Goal: Task Accomplishment & Management: Manage account settings

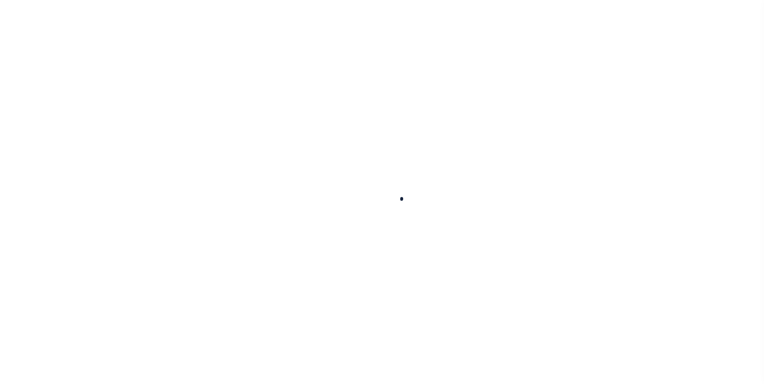
select select "100"
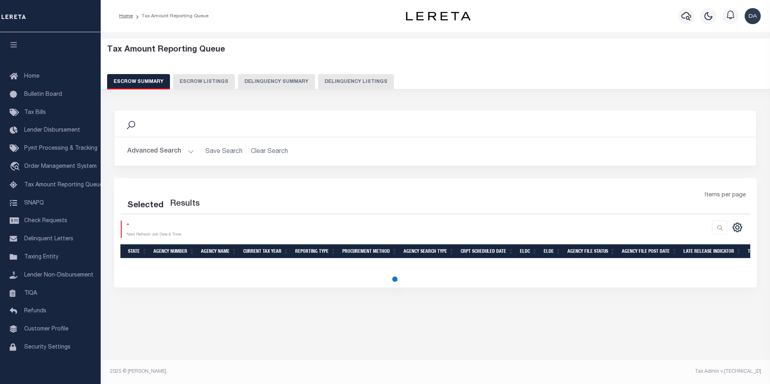
select select "100"
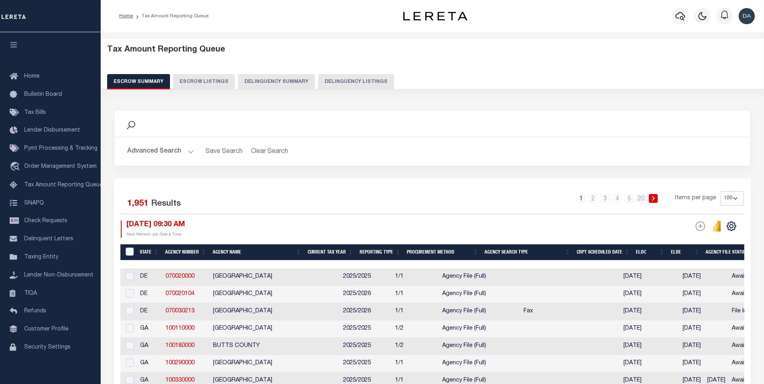
click at [250, 85] on button "Delinquency Summary" at bounding box center [276, 81] width 77 height 15
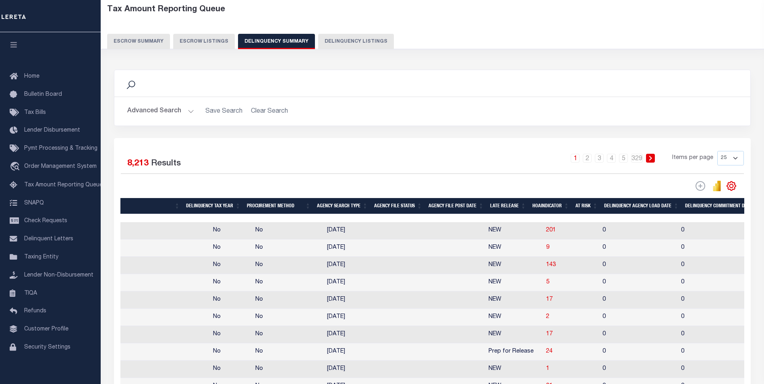
scroll to position [0, 464]
drag, startPoint x: 293, startPoint y: 283, endPoint x: 363, endPoint y: 267, distance: 72.0
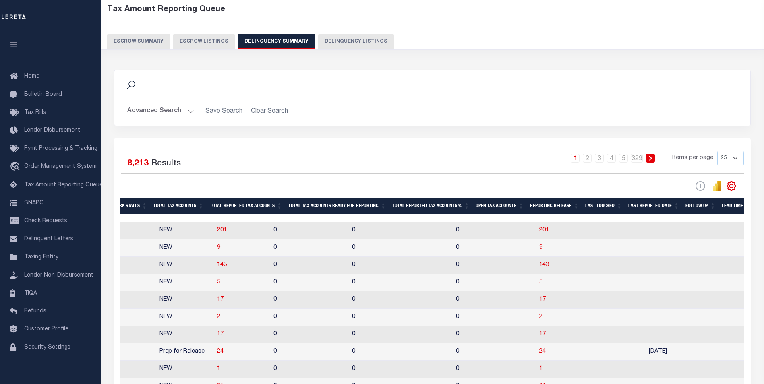
scroll to position [0, 1063]
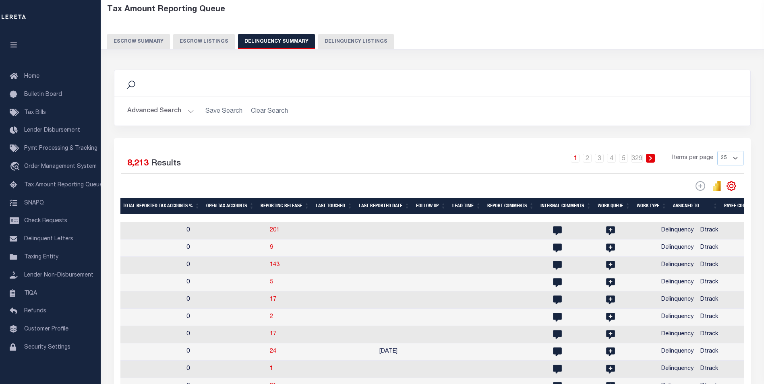
drag, startPoint x: 361, startPoint y: 263, endPoint x: 405, endPoint y: 269, distance: 44.4
drag, startPoint x: 298, startPoint y: 264, endPoint x: 292, endPoint y: 263, distance: 6.2
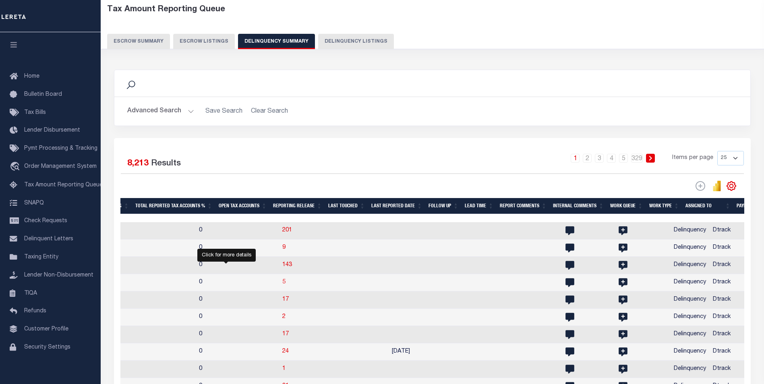
click at [282, 285] on span "5" at bounding box center [283, 282] width 3 height 6
select select "100"
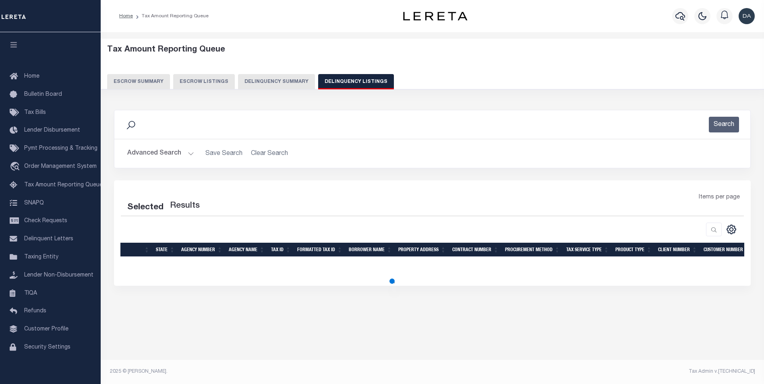
scroll to position [0, 0]
select select "100"
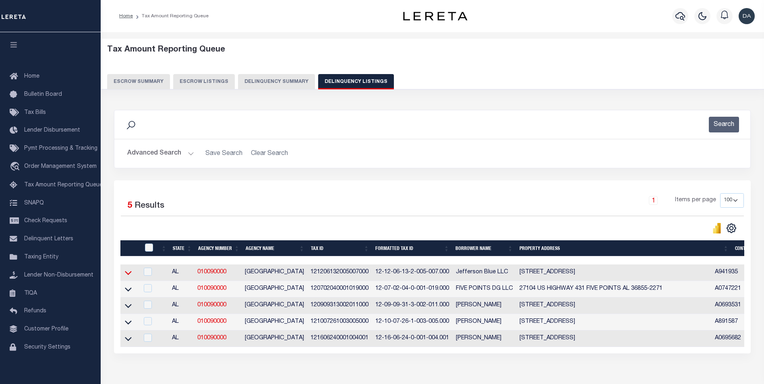
click at [127, 275] on icon at bounding box center [128, 273] width 7 height 4
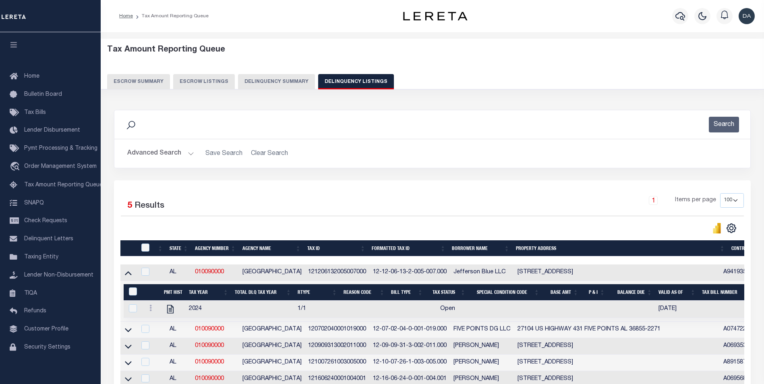
scroll to position [91, 0]
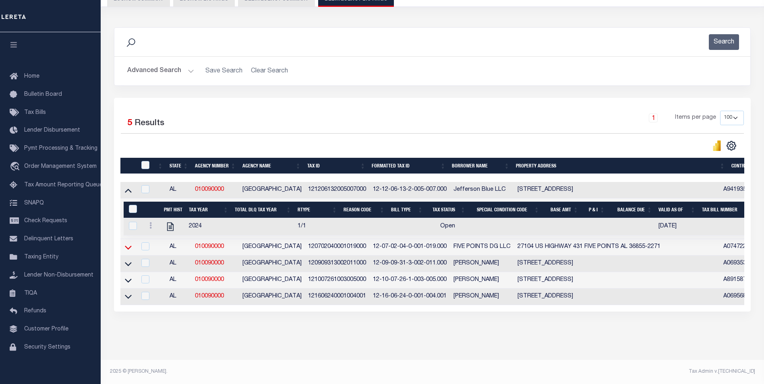
click at [125, 243] on icon at bounding box center [128, 247] width 7 height 8
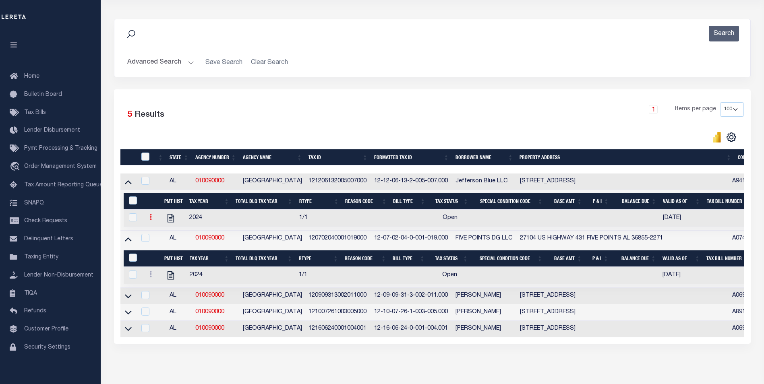
click at [151, 220] on icon at bounding box center [150, 217] width 2 height 6
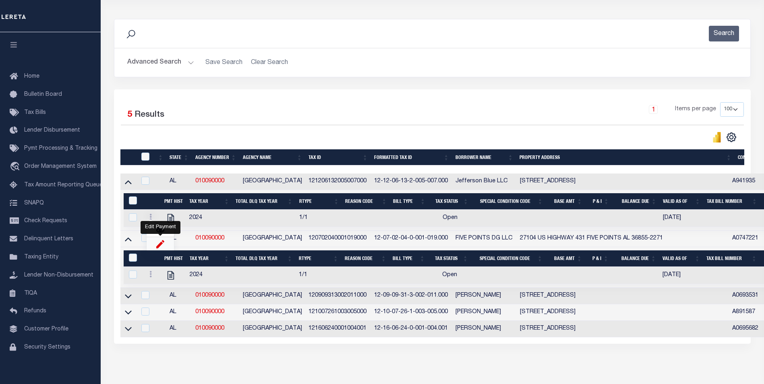
click at [161, 248] on img "" at bounding box center [160, 244] width 8 height 8
select select "OP2"
select select
type input "[DATE]"
checkbox input "true"
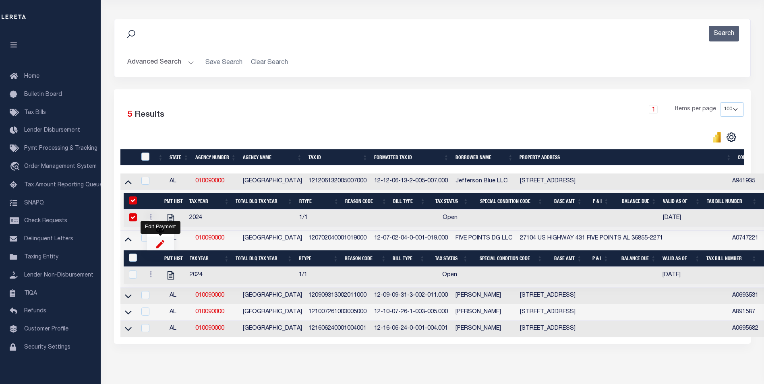
checkbox input "true"
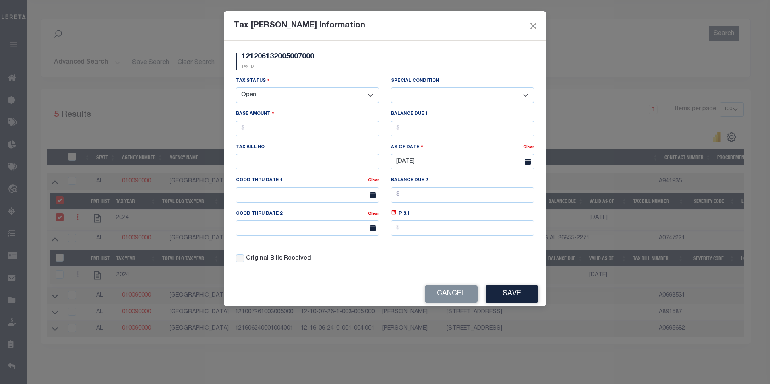
click at [255, 100] on select "- Select Status - Open Due/Unpaid Paid Incomplete No Tax Due Internal Refund Pr…" at bounding box center [307, 95] width 143 height 16
click at [340, 66] on div "121206132005007000 TAX ID" at bounding box center [385, 65] width 310 height 24
click at [288, 85] on div "Tax Status - Select Status - Open Due/Unpaid Paid Incomplete No Tax Due Interna…" at bounding box center [307, 90] width 143 height 27
click at [506, 296] on button "Save" at bounding box center [512, 293] width 52 height 17
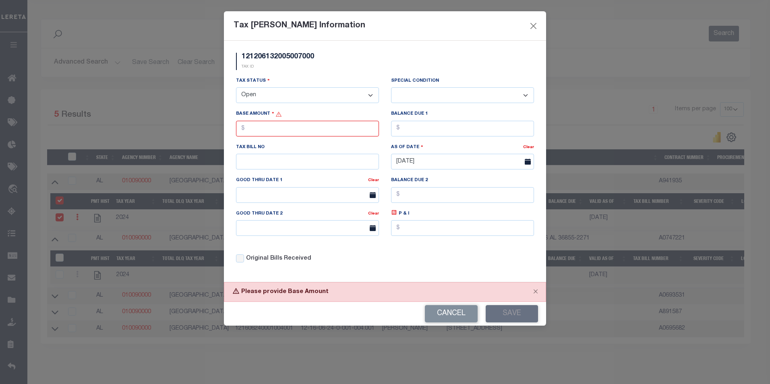
click at [269, 99] on select "- Select Status - Open Due/Unpaid Paid Incomplete No Tax Due Internal Refund Pr…" at bounding box center [307, 95] width 143 height 16
select select "DUE"
click at [236, 88] on select "- Select Status - Open Due/Unpaid Paid Incomplete No Tax Due Internal Refund Pr…" at bounding box center [307, 95] width 143 height 16
select select "0"
click at [508, 314] on button "Save" at bounding box center [512, 313] width 52 height 17
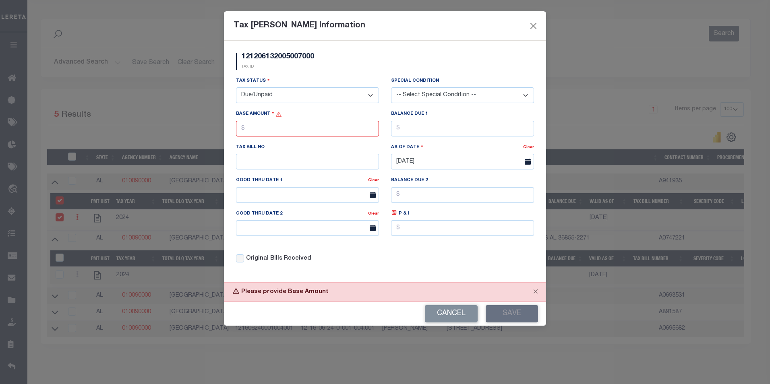
click at [283, 103] on select "- Select Status - Open Due/Unpaid Paid Incomplete No Tax Due Internal Refund Pr…" at bounding box center [307, 95] width 143 height 16
select select "PYD"
click at [236, 88] on select "- Select Status - Open Due/Unpaid Paid Incomplete No Tax Due Internal Refund Pr…" at bounding box center [307, 95] width 143 height 16
click at [523, 318] on button "Save" at bounding box center [512, 313] width 52 height 17
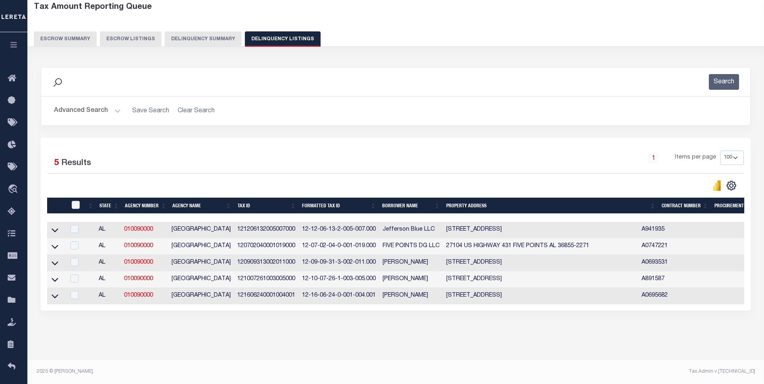
scroll to position [50, 0]
drag, startPoint x: 57, startPoint y: 221, endPoint x: 238, endPoint y: 238, distance: 181.2
click at [57, 226] on icon at bounding box center [55, 230] width 7 height 8
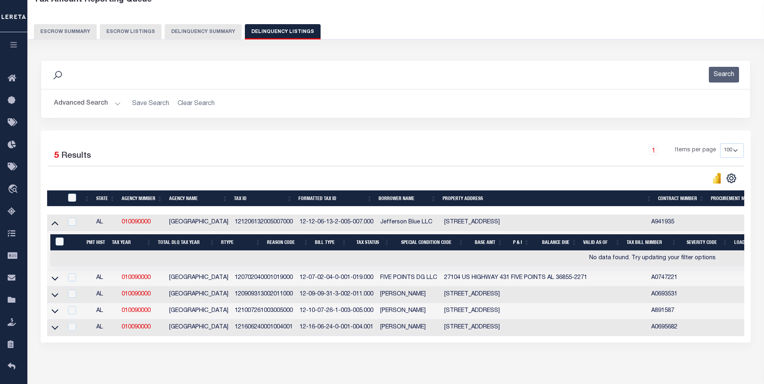
scroll to position [89, 0]
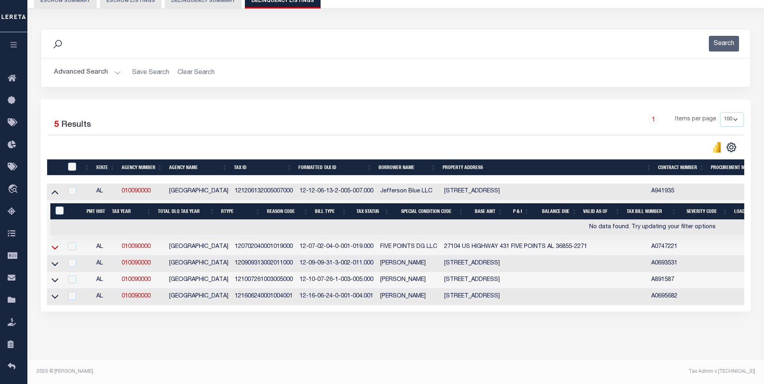
click at [56, 243] on icon at bounding box center [55, 247] width 7 height 8
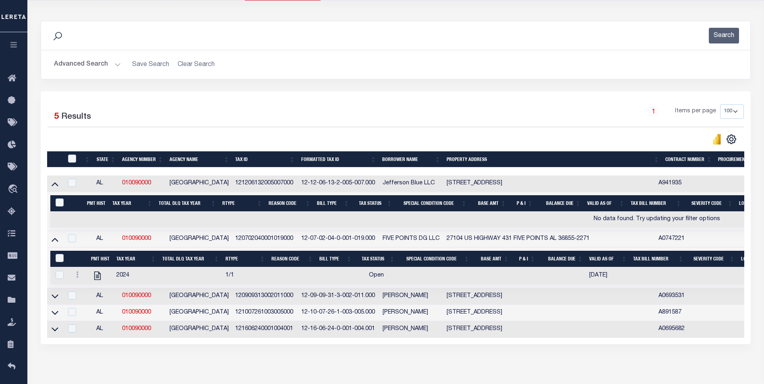
scroll to position [130, 0]
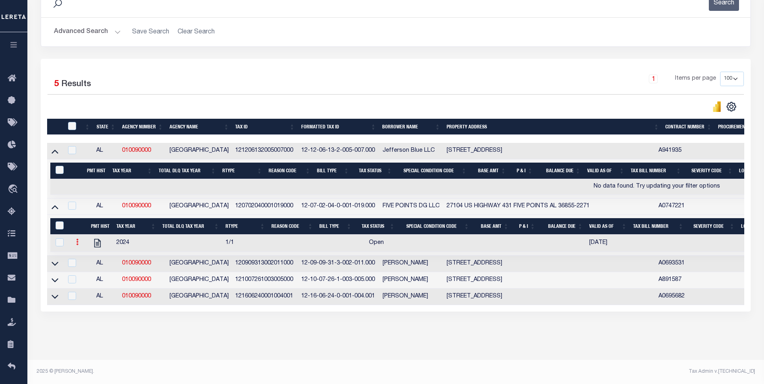
click at [78, 239] on icon at bounding box center [77, 242] width 2 height 6
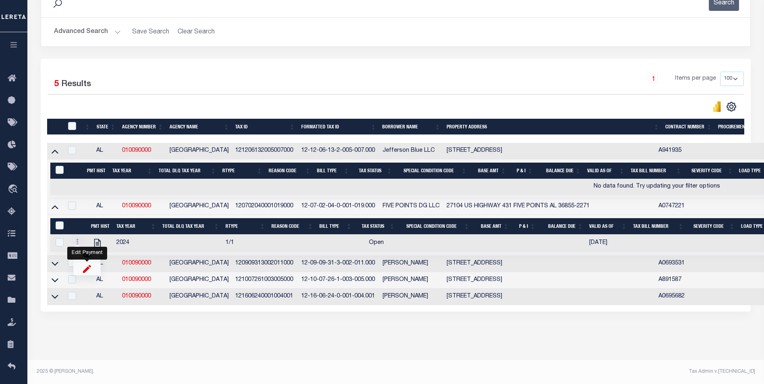
click at [90, 272] on img "" at bounding box center [87, 269] width 8 height 8
select select
checkbox input "true"
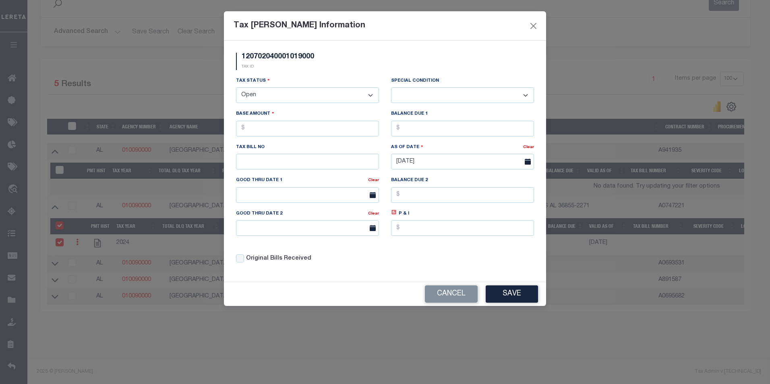
click at [464, 282] on div "120702040001019000 TAX ID Installment: TaxID: 120702040001019000 Tax Status - S…" at bounding box center [385, 161] width 322 height 241
click at [456, 292] on button "Cancel" at bounding box center [451, 293] width 53 height 17
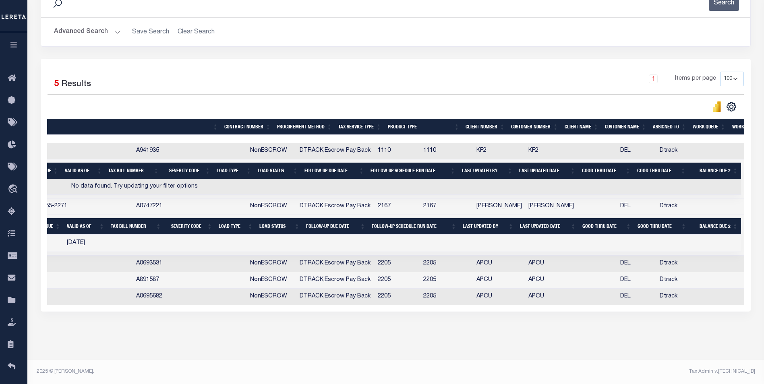
scroll to position [0, 522]
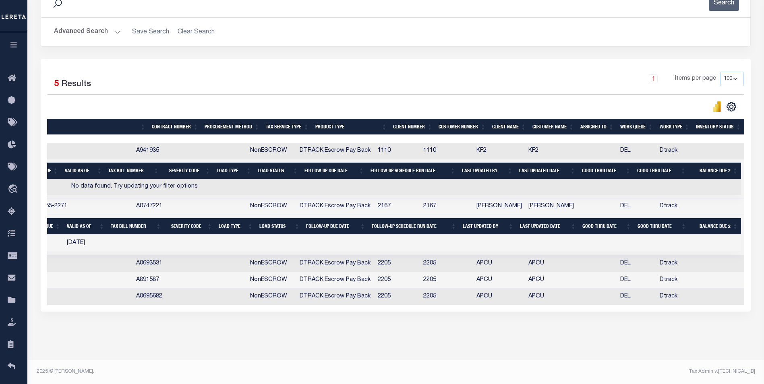
drag, startPoint x: 239, startPoint y: 268, endPoint x: 478, endPoint y: 246, distance: 239.4
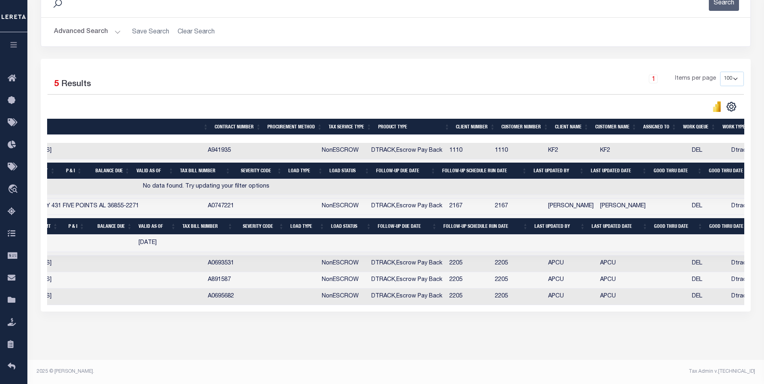
scroll to position [0, 0]
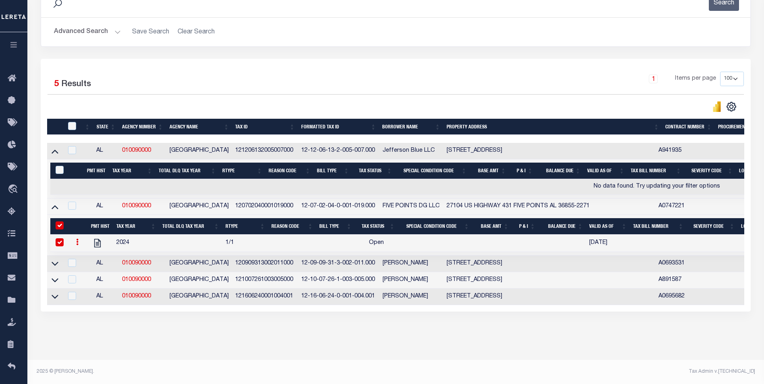
drag, startPoint x: 504, startPoint y: 256, endPoint x: 332, endPoint y: 256, distance: 172.3
click at [76, 243] on link at bounding box center [77, 243] width 9 height 6
click at [83, 272] on img "" at bounding box center [87, 269] width 8 height 8
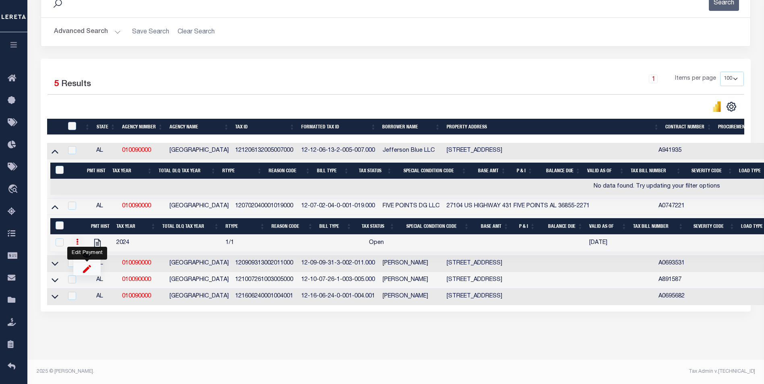
select select
checkbox input "false"
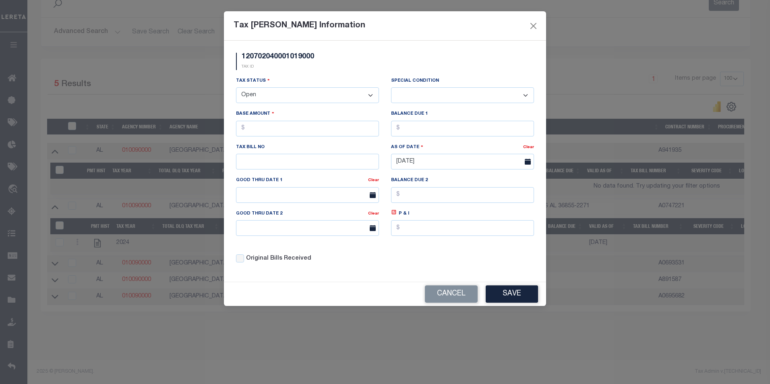
click at [313, 91] on select "- Select Status - Open Due/Unpaid Paid Incomplete No Tax Due Internal Refund Pr…" at bounding box center [307, 95] width 143 height 16
select select "PYD"
click at [236, 88] on select "- Select Status - Open Due/Unpaid Paid Incomplete No Tax Due Internal Refund Pr…" at bounding box center [307, 95] width 143 height 16
select select "0"
click at [505, 294] on button "Save" at bounding box center [512, 293] width 52 height 17
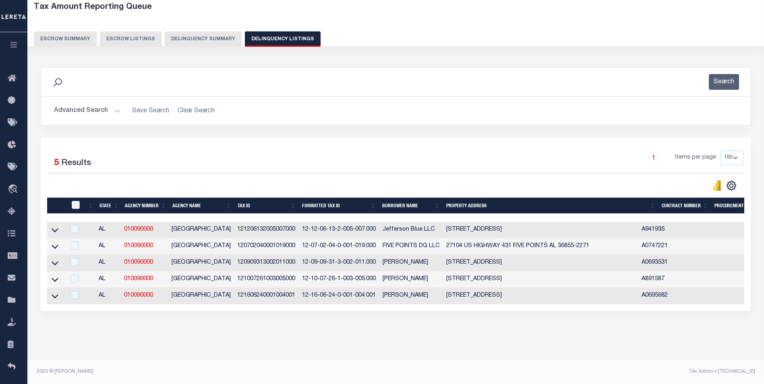
scroll to position [50, 0]
click at [54, 244] on icon at bounding box center [55, 246] width 7 height 8
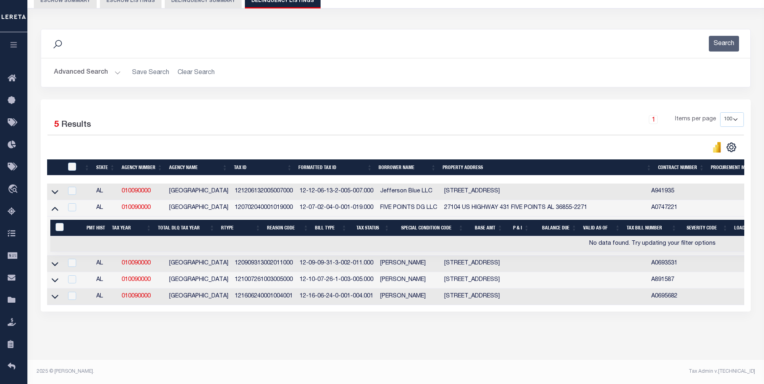
scroll to position [49, 0]
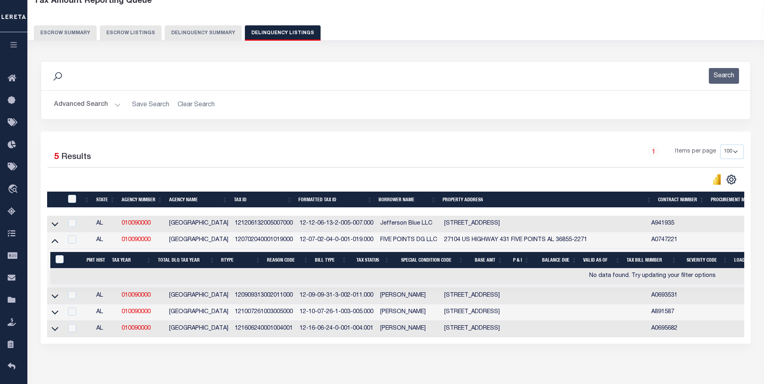
click at [58, 224] on link at bounding box center [54, 224] width 9 height 6
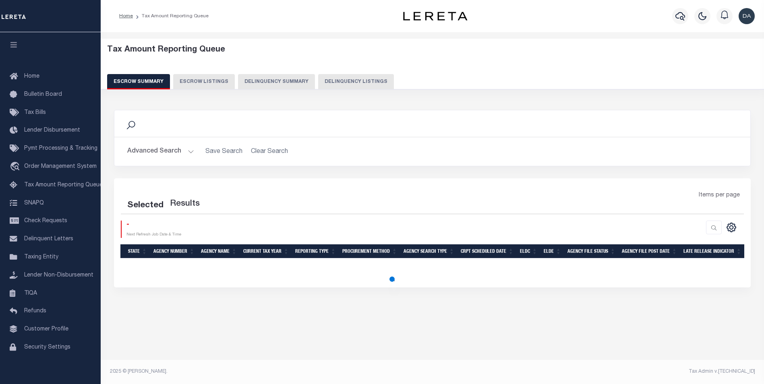
select select "100"
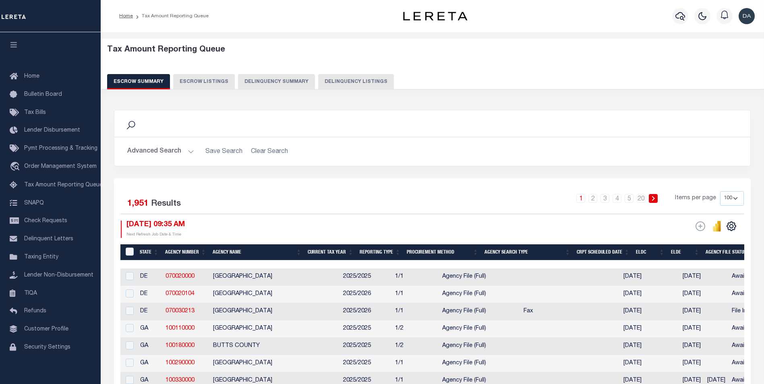
click at [254, 83] on button "Delinquency Summary" at bounding box center [276, 81] width 77 height 15
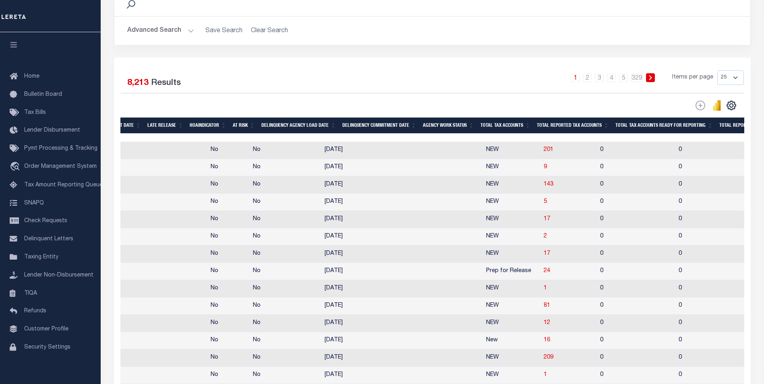
drag, startPoint x: 308, startPoint y: 213, endPoint x: 344, endPoint y: 214, distance: 35.8
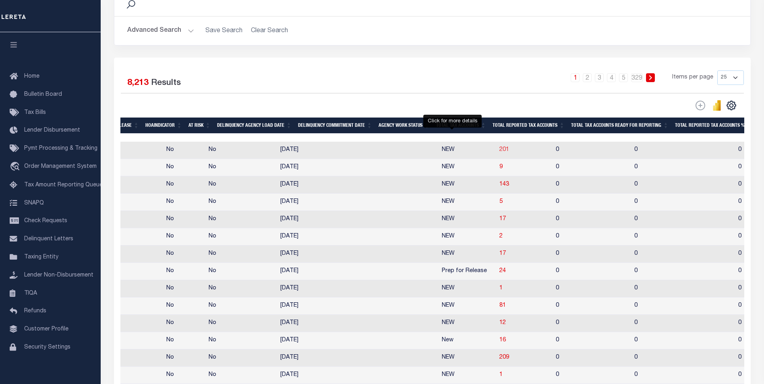
click at [499, 149] on span "201" at bounding box center [504, 150] width 10 height 6
select select "100"
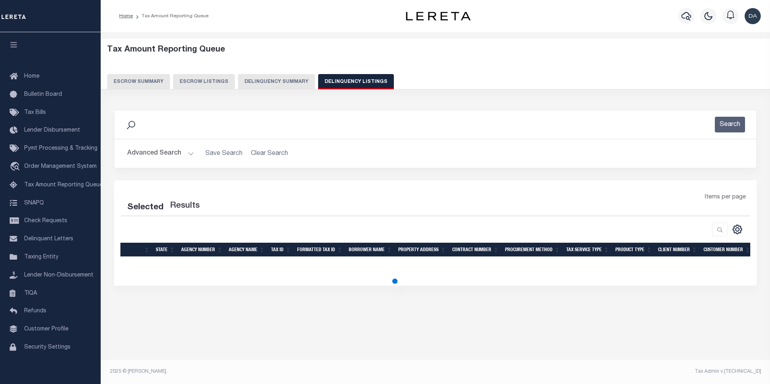
select select "100"
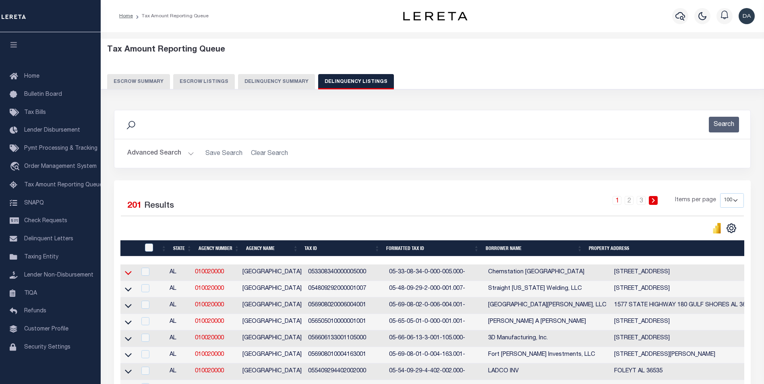
click at [129, 271] on icon at bounding box center [128, 273] width 7 height 8
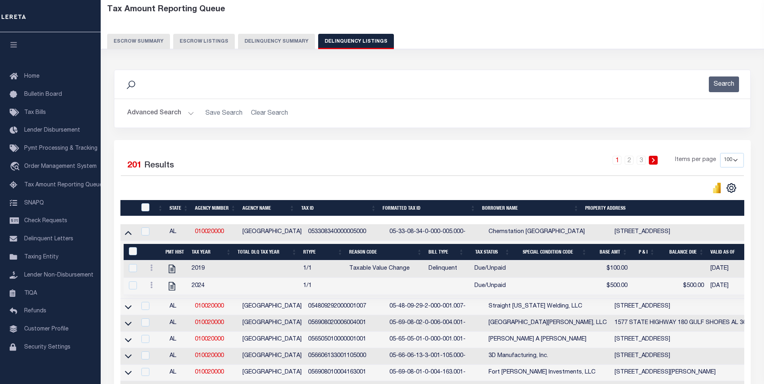
scroll to position [161, 0]
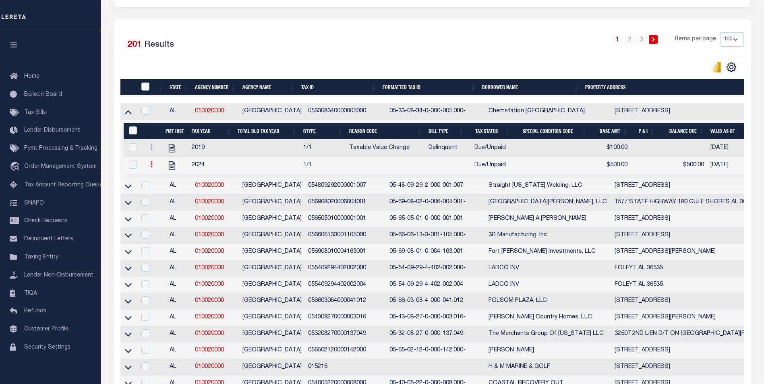
click at [152, 168] on icon at bounding box center [151, 164] width 2 height 6
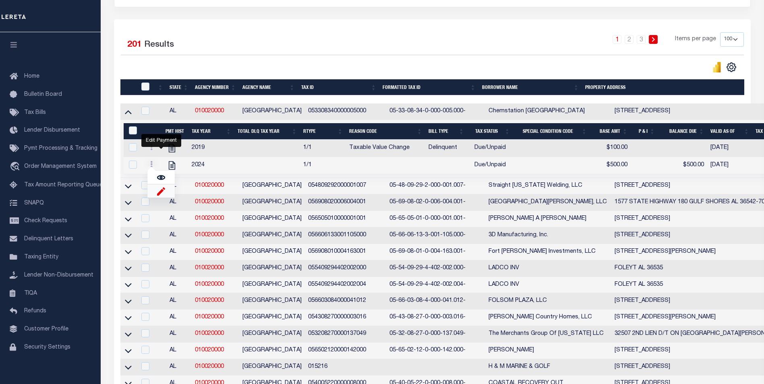
click at [160, 195] on img "" at bounding box center [161, 191] width 8 height 8
select select "DUE"
select select
type input "$500.00"
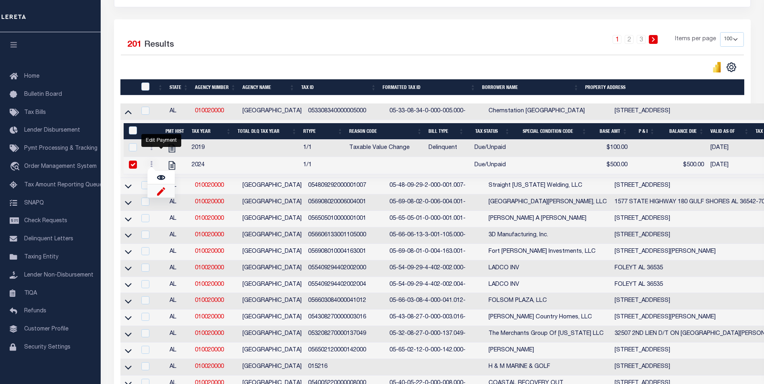
type input "[DATE]"
checkbox input "true"
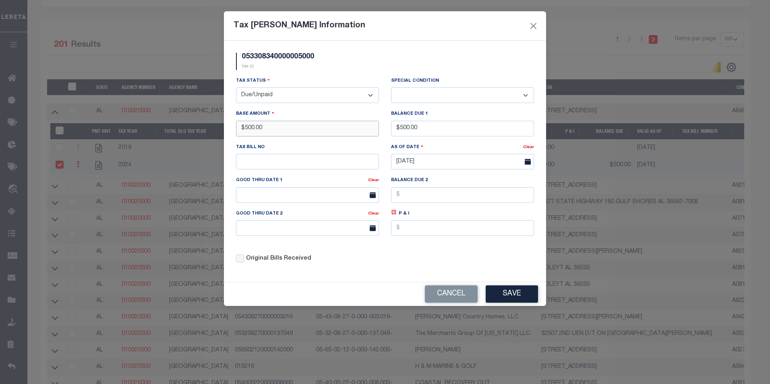
click at [285, 130] on input "$500.00" at bounding box center [307, 129] width 143 height 16
type input "$0.00"
click at [410, 136] on input "$500.00" at bounding box center [462, 129] width 143 height 16
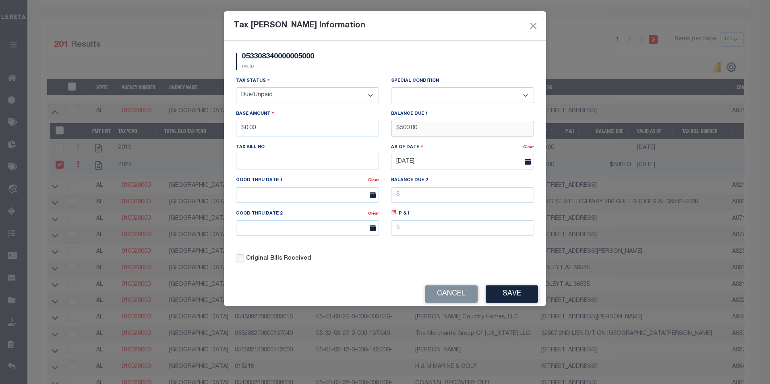
click at [410, 136] on input "$500.00" at bounding box center [462, 129] width 143 height 16
click at [410, 135] on input "$500.00" at bounding box center [462, 129] width 143 height 16
type input "$0.00"
click at [247, 88] on select "- Select Status - Open Due/Unpaid Paid Incomplete No Tax Due Internal Refund Pr…" at bounding box center [307, 95] width 143 height 16
select select "PYD"
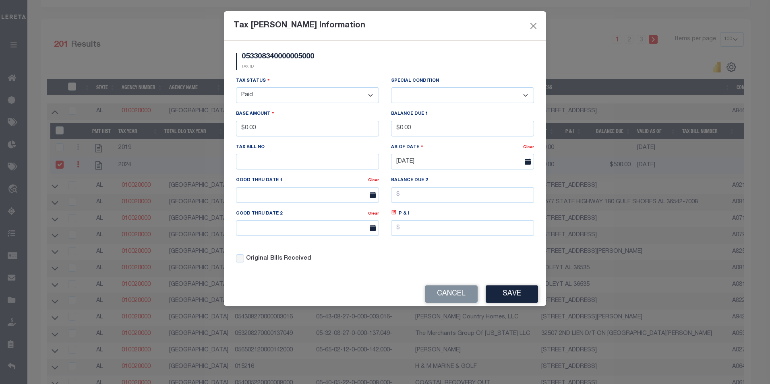
click at [236, 88] on select "- Select Status - Open Due/Unpaid Paid Incomplete No Tax Due Internal Refund Pr…" at bounding box center [307, 95] width 143 height 16
select select "0"
click at [503, 294] on button "Save" at bounding box center [512, 293] width 52 height 17
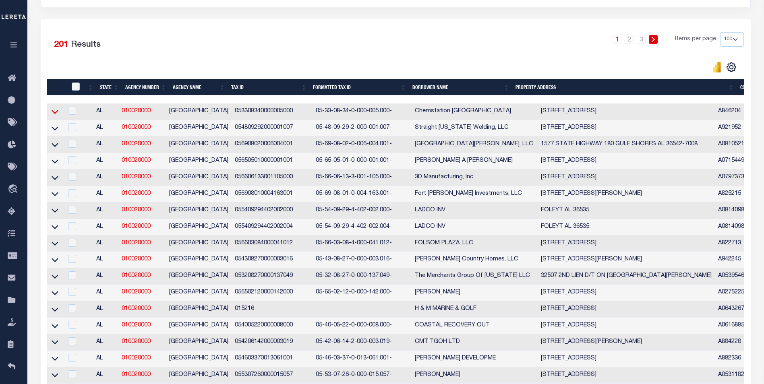
click at [54, 114] on icon at bounding box center [55, 112] width 7 height 4
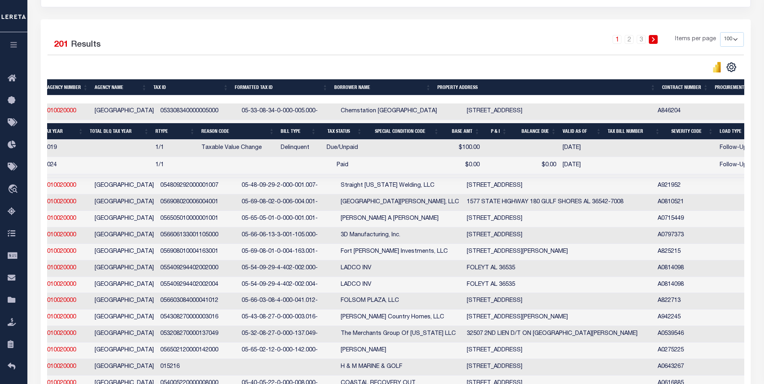
scroll to position [0, 278]
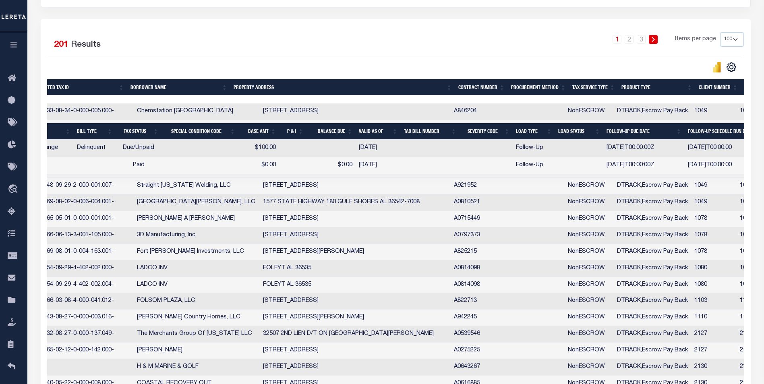
drag, startPoint x: 171, startPoint y: 166, endPoint x: 265, endPoint y: 159, distance: 94.4
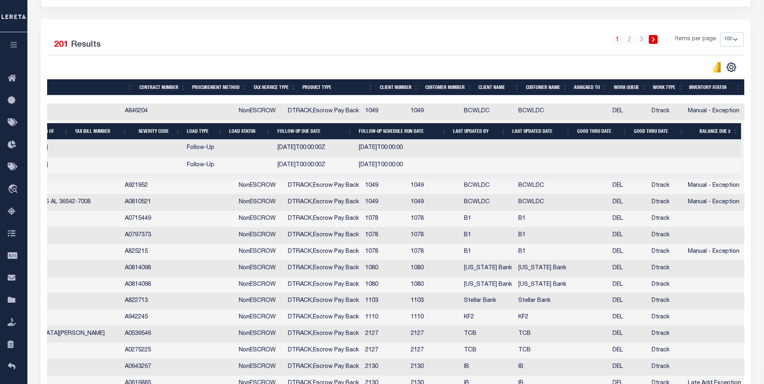
drag, startPoint x: 294, startPoint y: 159, endPoint x: 369, endPoint y: 162, distance: 75.3
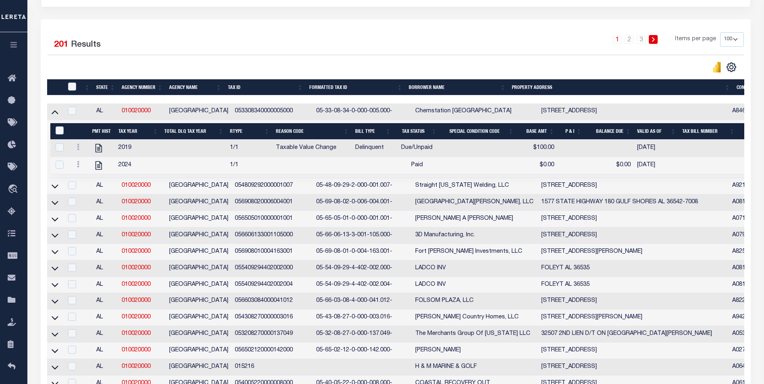
drag, startPoint x: 360, startPoint y: 162, endPoint x: 187, endPoint y: 165, distance: 172.8
click at [79, 166] on icon at bounding box center [78, 164] width 2 height 6
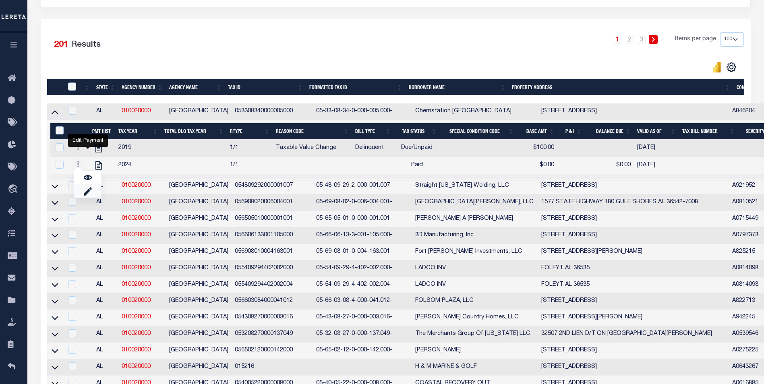
click at [94, 193] on link "" at bounding box center [87, 190] width 27 height 13
checkbox input "true"
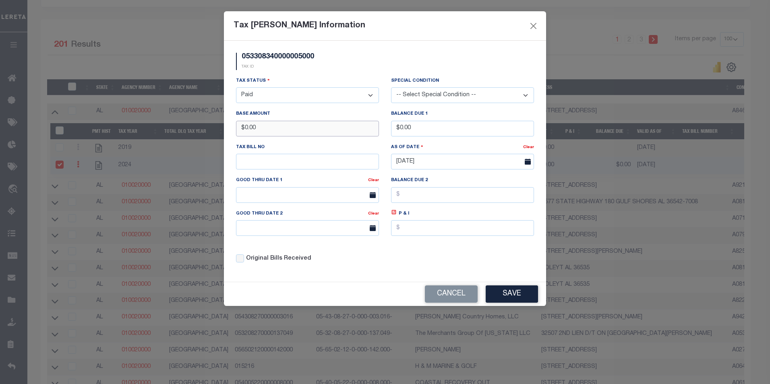
click at [272, 128] on input "$0.00" at bounding box center [307, 129] width 143 height 16
click at [443, 129] on input "$0.00" at bounding box center [462, 129] width 143 height 16
click at [442, 129] on input "$0.00" at bounding box center [462, 129] width 143 height 16
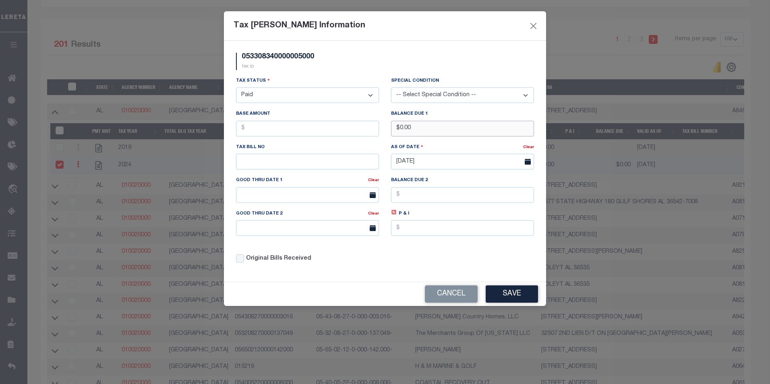
click at [439, 129] on input "$0.00" at bounding box center [462, 129] width 143 height 16
click at [415, 115] on label "Balance Due 1" at bounding box center [409, 114] width 37 height 7
click at [418, 132] on input "$0.00" at bounding box center [462, 129] width 143 height 16
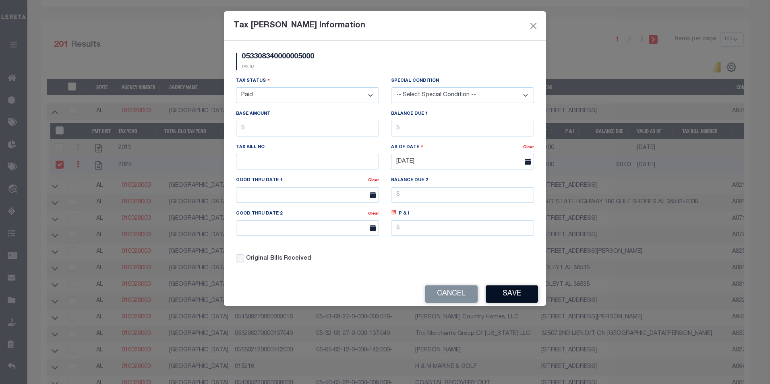
click at [512, 297] on button "Save" at bounding box center [512, 293] width 52 height 17
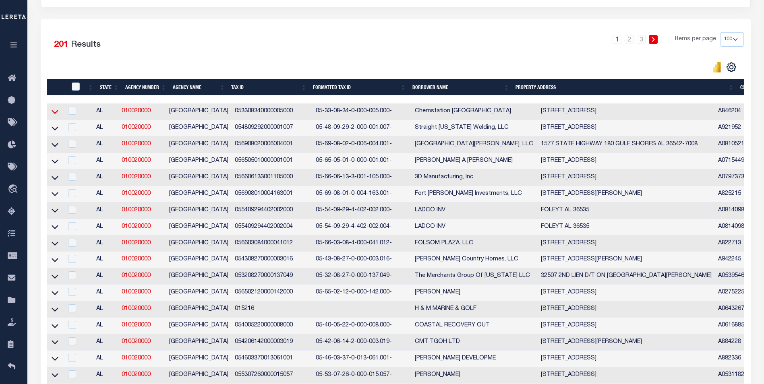
click at [52, 116] on icon at bounding box center [55, 112] width 7 height 8
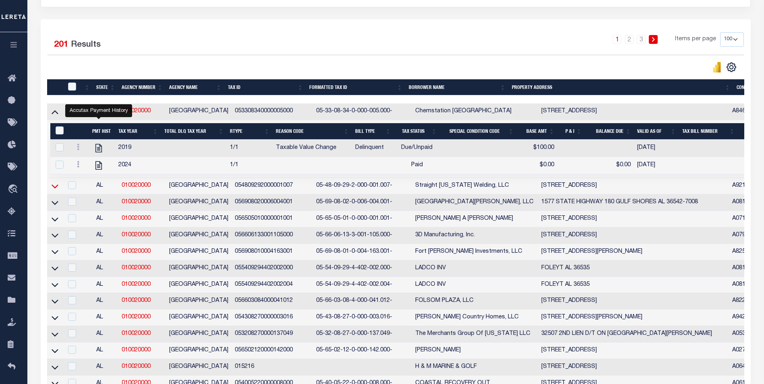
click at [54, 187] on icon at bounding box center [55, 186] width 7 height 8
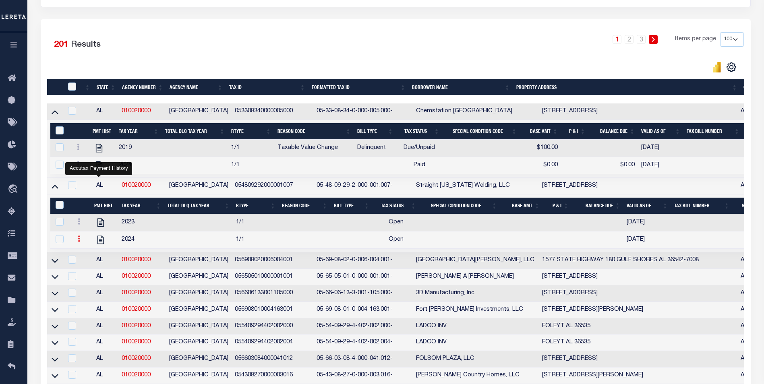
click at [79, 242] on icon at bounding box center [79, 239] width 2 height 6
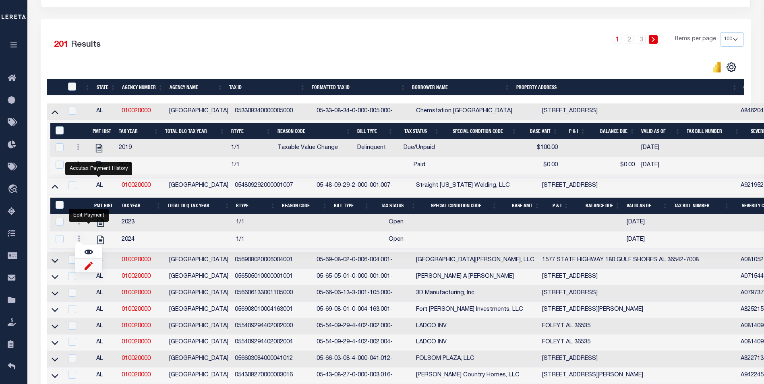
click at [89, 269] on img "" at bounding box center [89, 265] width 8 height 8
select select "OP2"
select select
checkbox input "true"
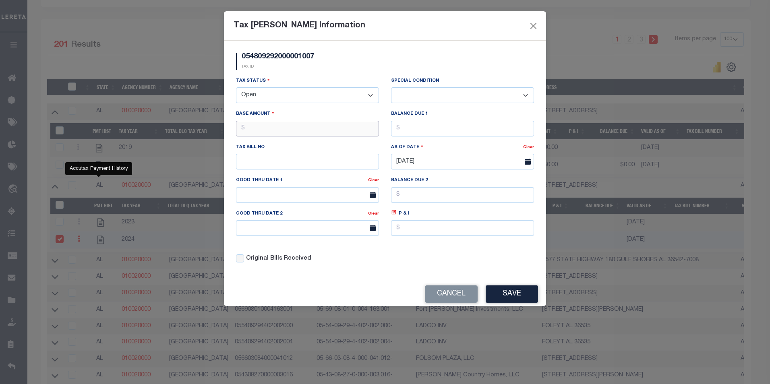
click at [295, 131] on input "text" at bounding box center [307, 129] width 143 height 16
click at [339, 88] on select "- Select Status - Open Due/Unpaid Paid Incomplete No Tax Due Internal Refund Pr…" at bounding box center [307, 95] width 143 height 16
select select "PYD"
click at [236, 88] on select "- Select Status - Open Due/Unpaid Paid Incomplete No Tax Due Internal Refund Pr…" at bounding box center [307, 95] width 143 height 16
select select "0"
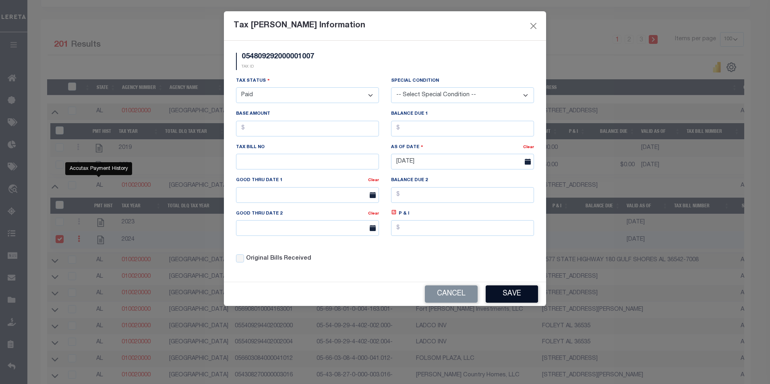
click at [510, 299] on button "Save" at bounding box center [512, 293] width 52 height 17
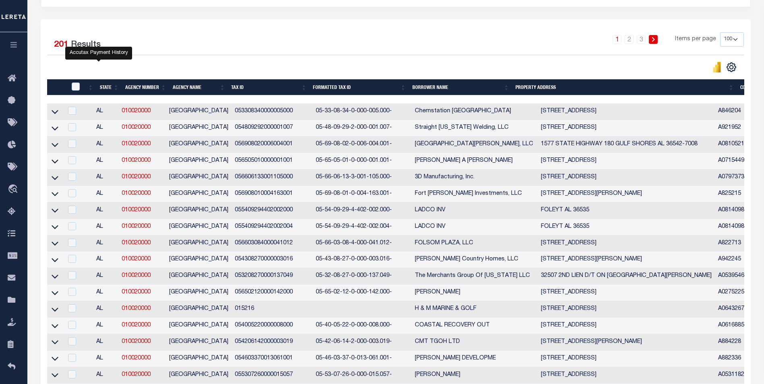
drag, startPoint x: 54, startPoint y: 113, endPoint x: 46, endPoint y: 136, distance: 23.7
click at [54, 113] on icon at bounding box center [55, 112] width 7 height 8
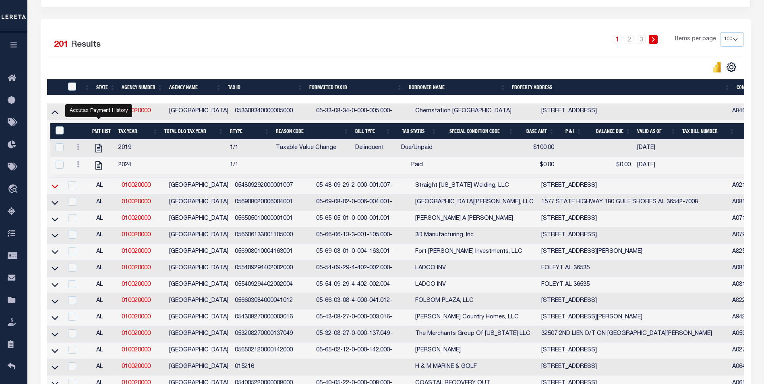
click at [53, 190] on icon at bounding box center [55, 186] width 7 height 8
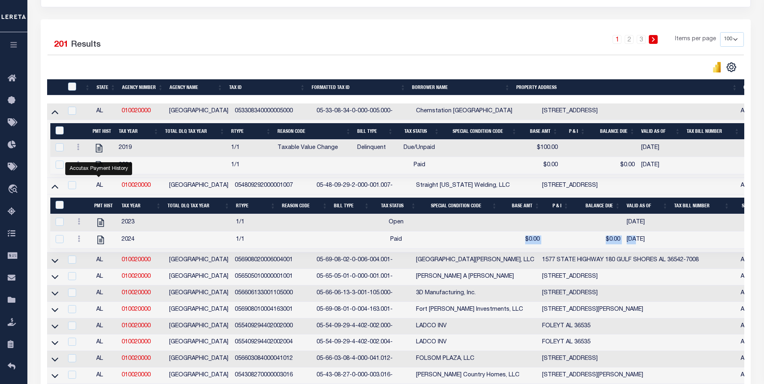
drag, startPoint x: 567, startPoint y: 240, endPoint x: 636, endPoint y: 240, distance: 68.9
click at [636, 240] on tr "2024 1/1 Paid $0.00 $0.00 [DATE]" at bounding box center [703, 240] width 1307 height 17
click at [614, 246] on td "$0.00" at bounding box center [598, 240] width 52 height 17
checkbox input "true"
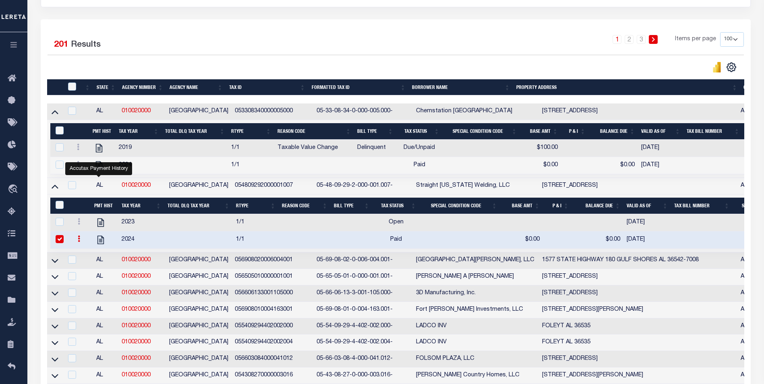
click at [81, 243] on link at bounding box center [78, 240] width 9 height 6
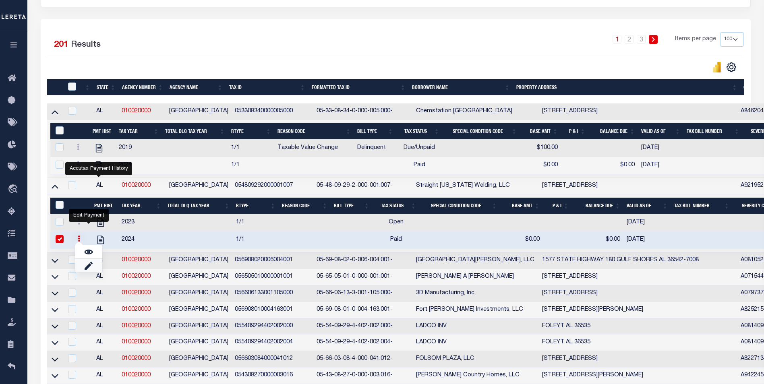
click at [93, 267] on link "" at bounding box center [88, 265] width 27 height 13
select select "PYD"
type input "$0.00"
checkbox input "false"
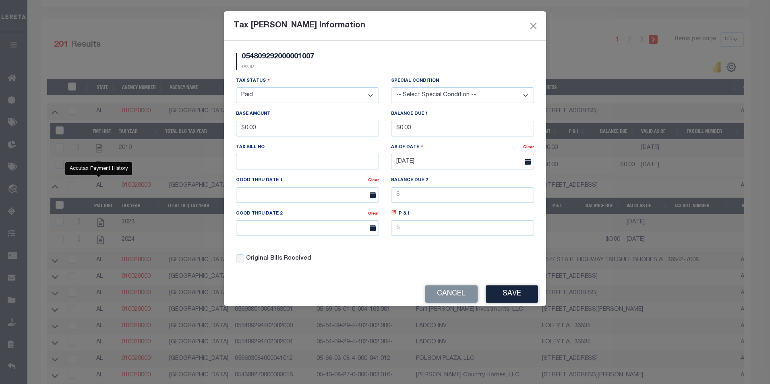
click at [312, 95] on select "- Select Status - Open Due/Unpaid Paid Incomplete No Tax Due Internal Refund Pr…" at bounding box center [307, 95] width 143 height 16
click at [236, 88] on select "- Select Status - Open Due/Unpaid Paid Incomplete No Tax Due Internal Refund Pr…" at bounding box center [307, 95] width 143 height 16
click at [505, 294] on button "Save" at bounding box center [512, 293] width 52 height 17
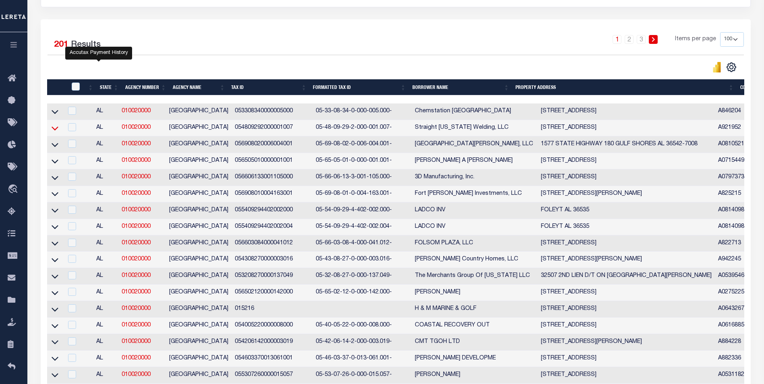
click at [54, 132] on icon at bounding box center [55, 128] width 7 height 8
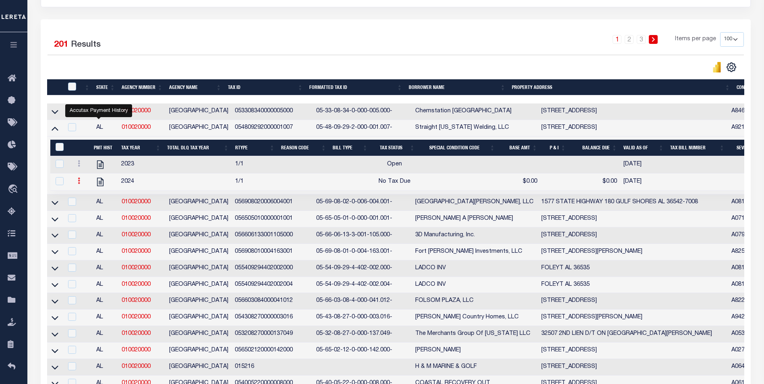
click at [77, 185] on link at bounding box center [78, 182] width 9 height 6
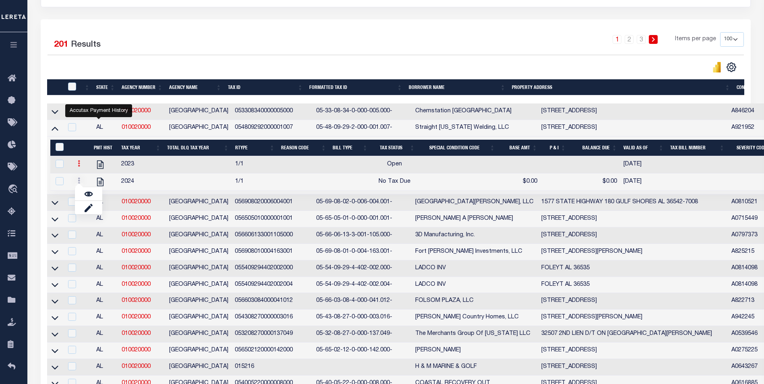
click at [81, 168] on link at bounding box center [78, 164] width 9 height 6
click at [87, 192] on img "" at bounding box center [89, 190] width 8 height 8
select select "OP2"
select select
checkbox input "true"
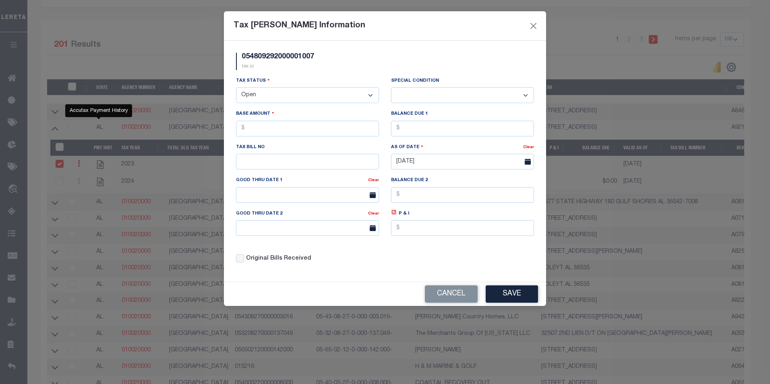
click at [279, 94] on select "- Select Status - Open Due/Unpaid Paid Incomplete No Tax Due Internal Refund Pr…" at bounding box center [307, 95] width 143 height 16
select select "NTX"
click at [236, 88] on select "- Select Status - Open Due/Unpaid Paid Incomplete No Tax Due Internal Refund Pr…" at bounding box center [307, 95] width 143 height 16
select select "0"
click at [280, 132] on input "text" at bounding box center [307, 129] width 143 height 16
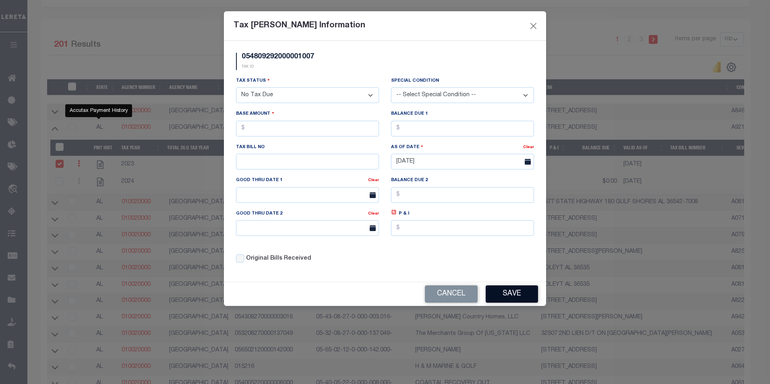
click at [522, 290] on button "Save" at bounding box center [512, 293] width 52 height 17
select select "OP2"
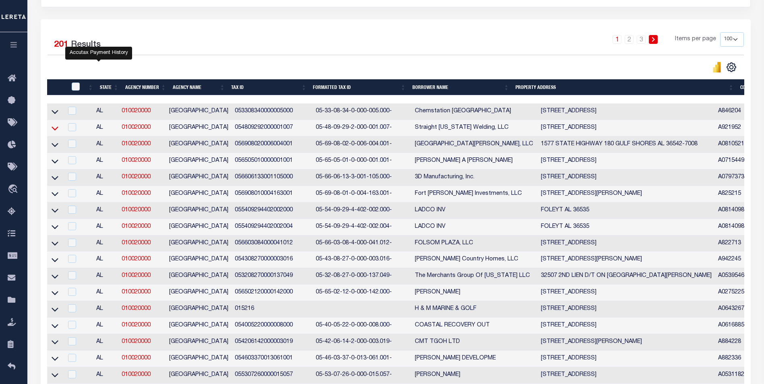
click at [56, 130] on icon at bounding box center [55, 128] width 7 height 4
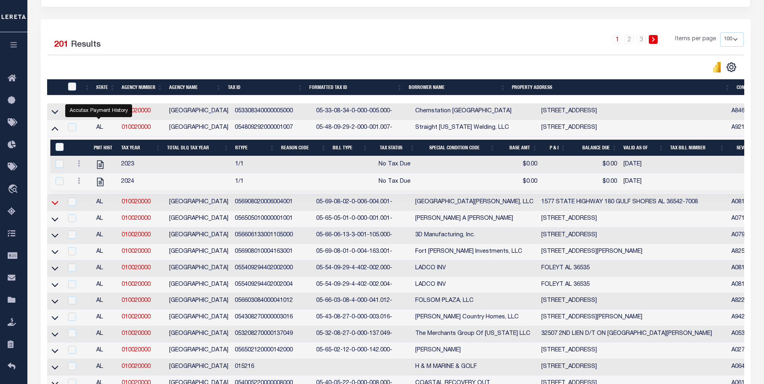
click at [54, 207] on icon at bounding box center [55, 203] width 7 height 8
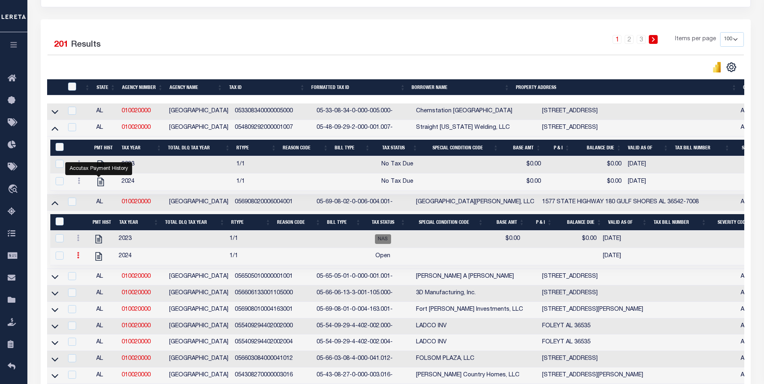
click at [77, 259] on icon at bounding box center [78, 255] width 2 height 6
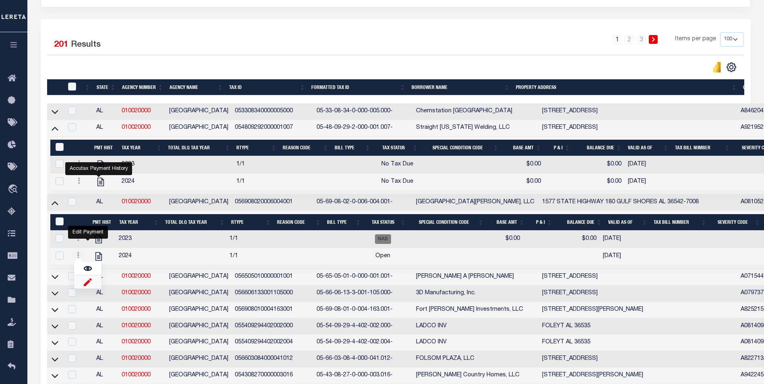
click at [87, 286] on img "" at bounding box center [88, 282] width 8 height 8
select select
checkbox input "true"
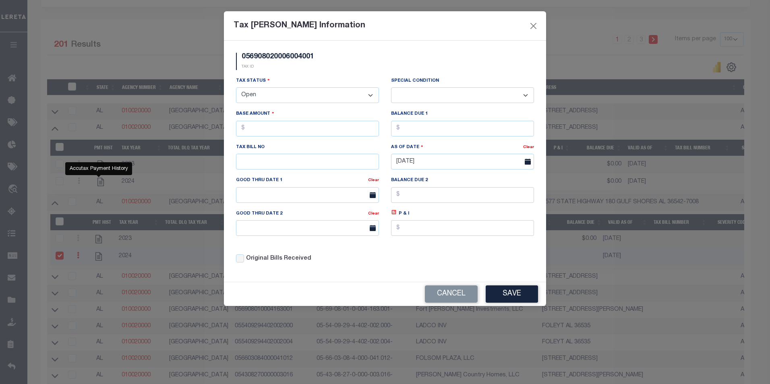
click at [269, 97] on select "- Select Status - Open Due/Unpaid Paid Incomplete No Tax Due Internal Refund Pr…" at bounding box center [307, 95] width 143 height 16
select select "NTX"
click at [236, 88] on select "- Select Status - Open Due/Unpaid Paid Incomplete No Tax Due Internal Refund Pr…" at bounding box center [307, 95] width 143 height 16
select select "0"
click at [299, 130] on input "text" at bounding box center [307, 129] width 143 height 16
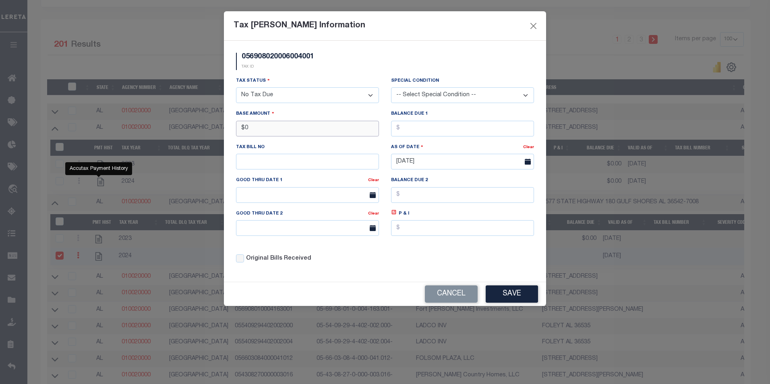
click at [287, 134] on input "$0" at bounding box center [307, 129] width 143 height 16
type input "$0.00"
click at [519, 296] on button "Save" at bounding box center [512, 293] width 52 height 17
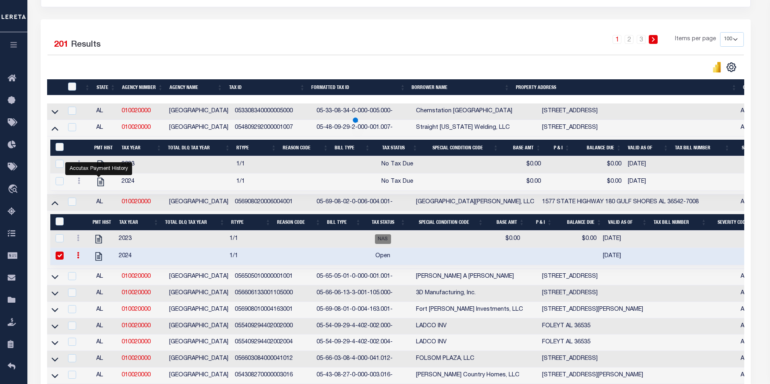
select select "OP2"
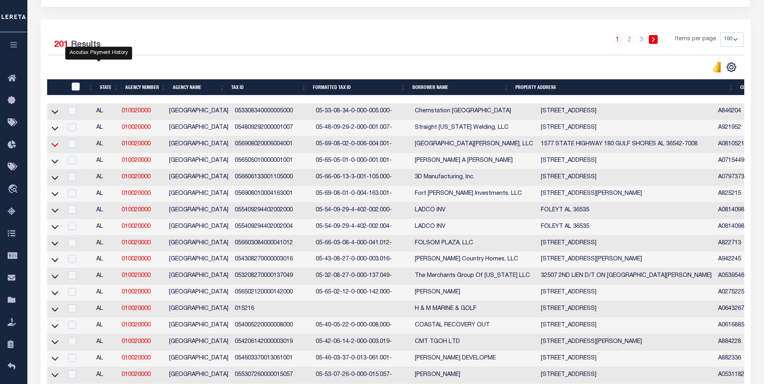
click at [56, 147] on icon at bounding box center [55, 145] width 7 height 8
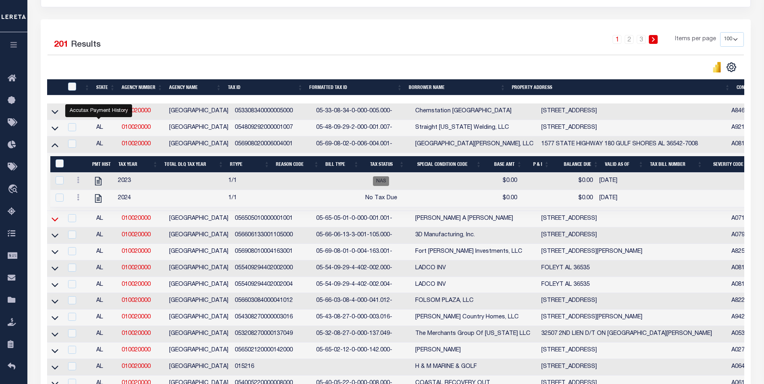
click at [53, 223] on icon at bounding box center [55, 219] width 7 height 8
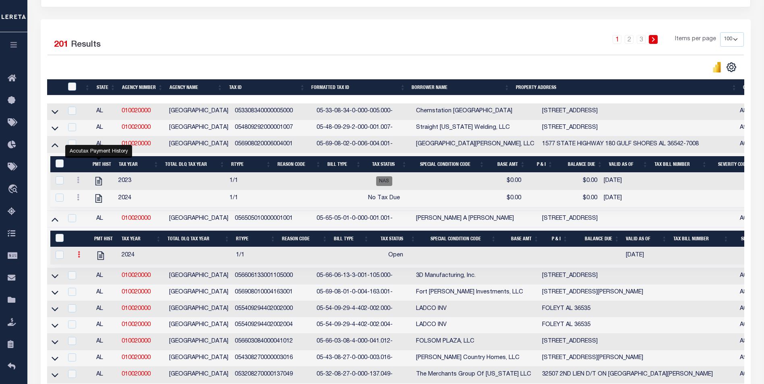
click at [79, 257] on icon at bounding box center [79, 254] width 2 height 6
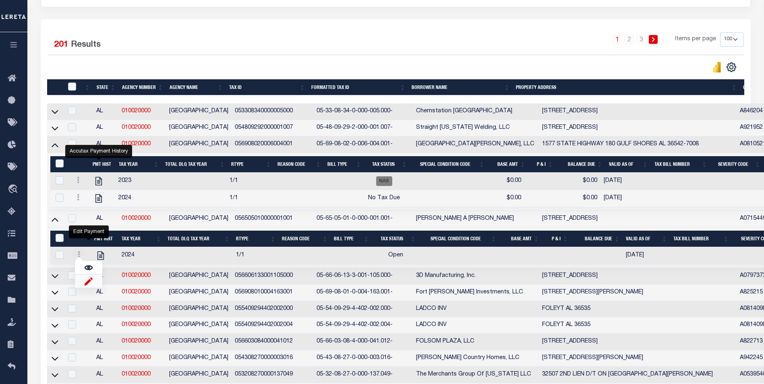
click at [88, 284] on img "" at bounding box center [89, 281] width 8 height 8
select select
checkbox input "true"
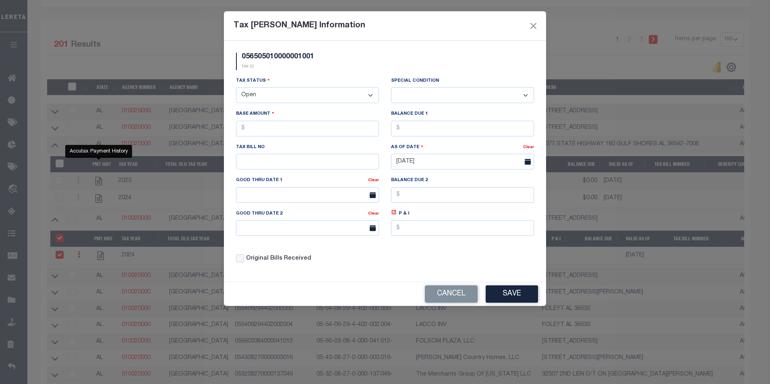
click at [314, 96] on select "- Select Status - Open Due/Unpaid Paid Incomplete No Tax Due Internal Refund Pr…" at bounding box center [307, 95] width 143 height 16
select select "NTX"
click at [236, 88] on select "- Select Status - Open Due/Unpaid Paid Incomplete No Tax Due Internal Refund Pr…" at bounding box center [307, 95] width 143 height 16
click at [429, 101] on select "-- Select Special Condition -- 3RD PARTY TAX LIEN AGENCY TAX LIEN (A.K.A Inside…" at bounding box center [462, 95] width 143 height 16
select select "11"
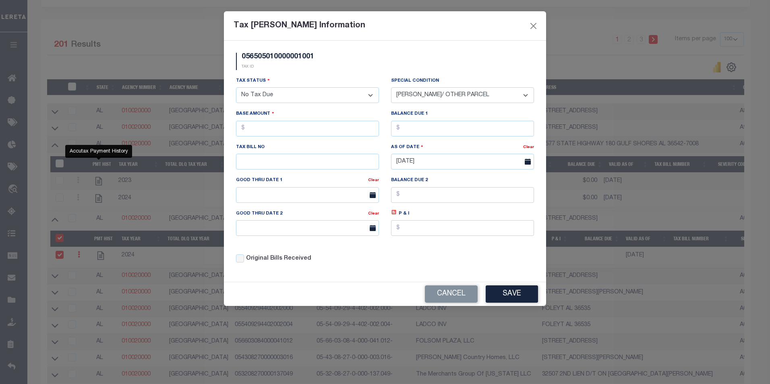
click at [391, 88] on select "-- Select Special Condition -- 3RD PARTY TAX LIEN AGENCY TAX LIEN (A.K.A Inside…" at bounding box center [462, 95] width 143 height 16
click at [309, 134] on input "text" at bounding box center [307, 129] width 143 height 16
click at [511, 298] on button "Save" at bounding box center [512, 293] width 52 height 17
select select "OP2"
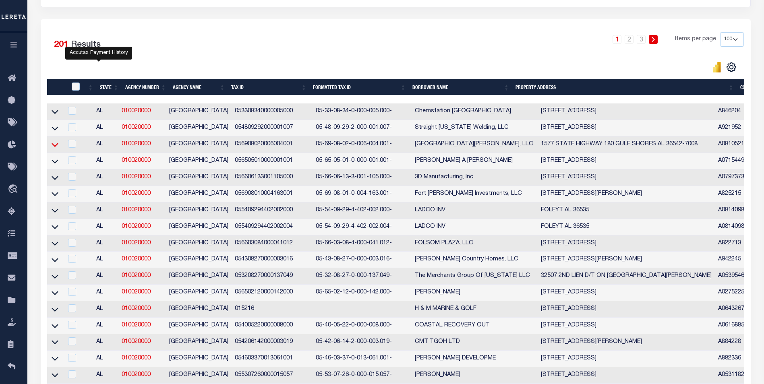
click at [55, 146] on icon at bounding box center [55, 145] width 7 height 8
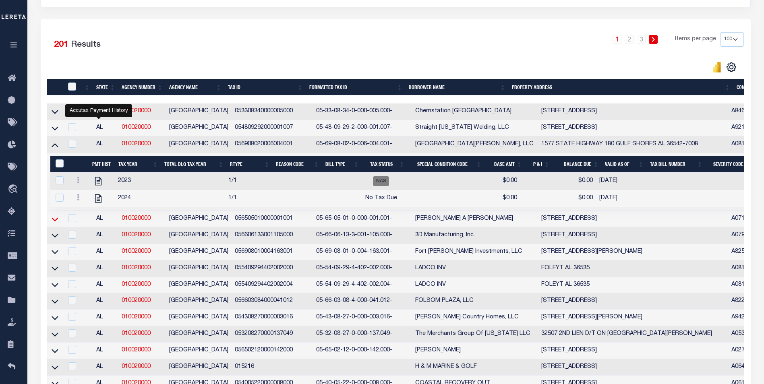
click at [55, 223] on icon at bounding box center [55, 219] width 7 height 8
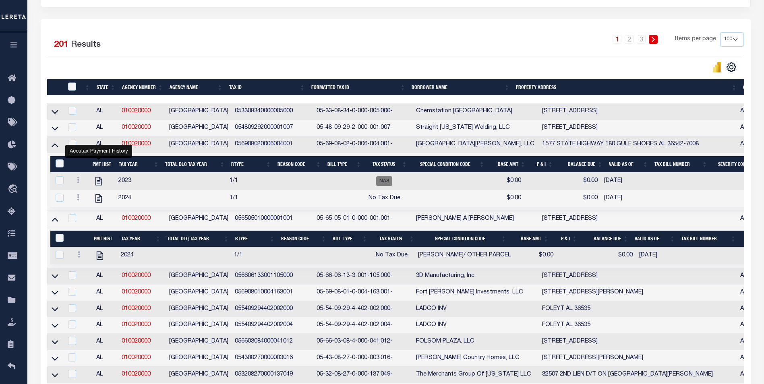
click at [216, 51] on div "Selected 201 Results" at bounding box center [129, 43] width 177 height 23
click at [80, 182] on link at bounding box center [78, 181] width 9 height 6
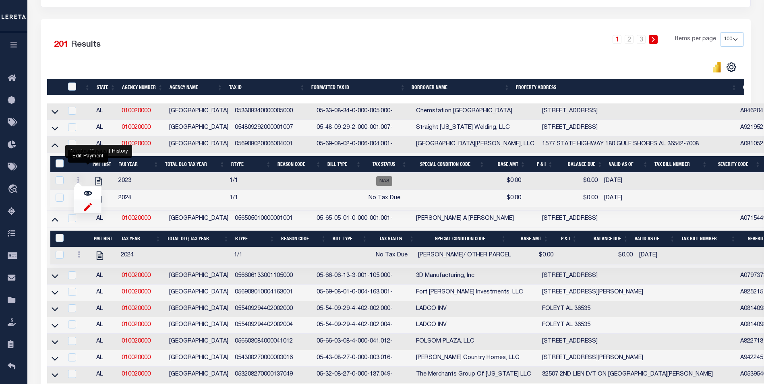
click at [87, 210] on img "" at bounding box center [88, 207] width 8 height 8
select select
type input "$0.00"
checkbox input "true"
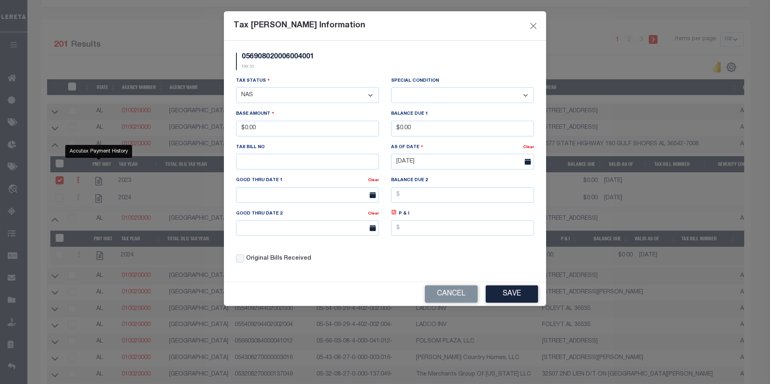
click at [294, 90] on select "- Select Status - Open Due/Unpaid Paid Incomplete No Tax Due Internal Refund Pr…" at bounding box center [307, 95] width 143 height 16
select select "NTX"
click at [236, 88] on select "- Select Status - Open Due/Unpaid Paid Incomplete No Tax Due Internal Refund Pr…" at bounding box center [307, 95] width 143 height 16
click at [408, 95] on select "-- Select Special Condition -- 3RD PARTY TAX LIEN AGENCY TAX LIEN (A.K.A Inside…" at bounding box center [462, 95] width 143 height 16
select select "5"
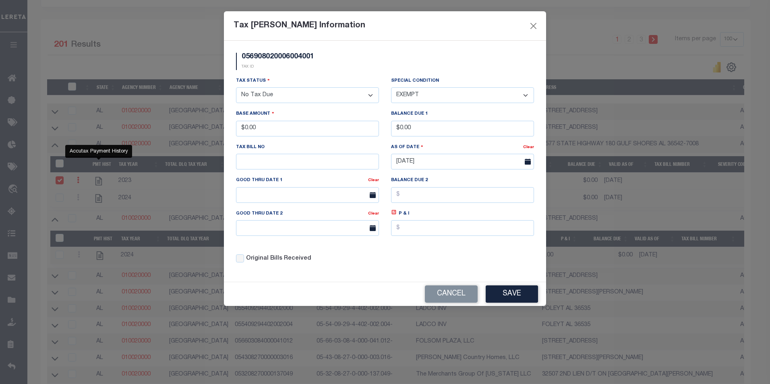
click at [391, 88] on select "-- Select Special Condition -- 3RD PARTY TAX LIEN AGENCY TAX LIEN (A.K.A Inside…" at bounding box center [462, 95] width 143 height 16
click at [270, 132] on input "$0.00" at bounding box center [307, 129] width 143 height 16
click at [444, 136] on input "$0.00" at bounding box center [462, 129] width 143 height 16
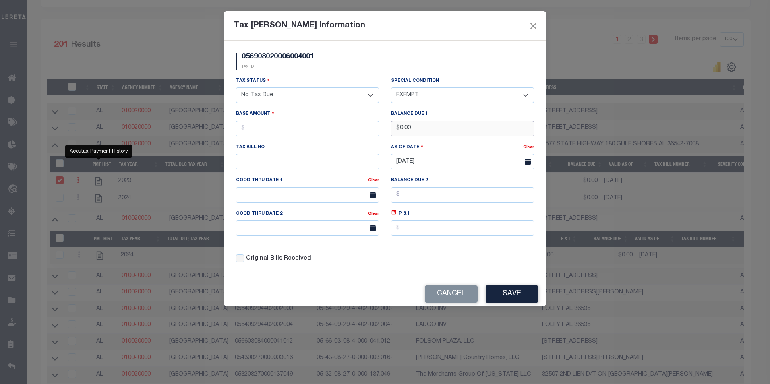
click at [444, 136] on input "$0.00" at bounding box center [462, 129] width 143 height 16
click at [517, 301] on button "Save" at bounding box center [512, 293] width 52 height 17
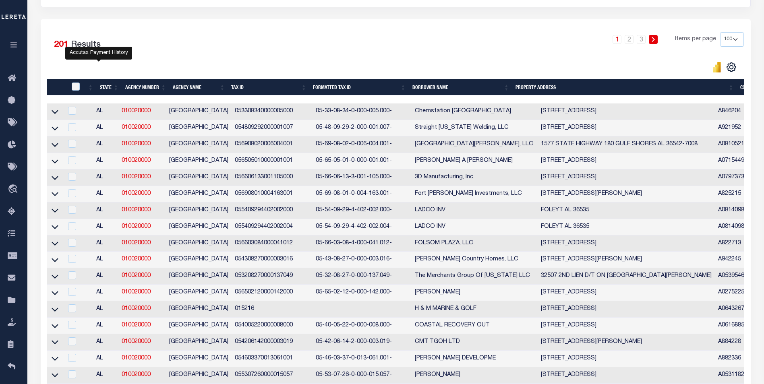
click at [56, 160] on icon at bounding box center [55, 161] width 7 height 8
